Goal: Navigation & Orientation: Find specific page/section

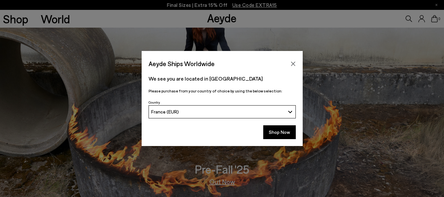
scroll to position [236, 0]
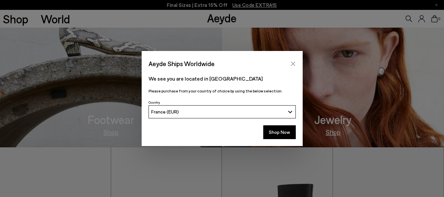
click at [292, 62] on icon "Close" at bounding box center [292, 63] width 5 height 5
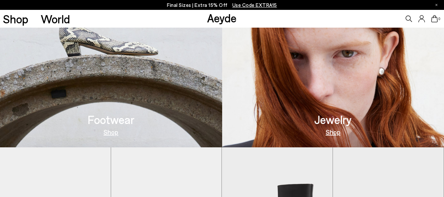
click at [95, 83] on img at bounding box center [111, 53] width 222 height 187
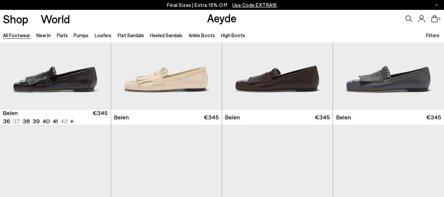
scroll to position [71, 0]
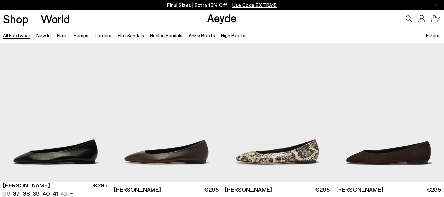
scroll to position [923, 0]
